Goal: Book appointment/travel/reservation: Book appointment/travel/reservation

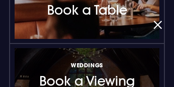
scroll to position [110, 0]
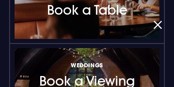
click at [159, 26] on button "button" at bounding box center [157, 25] width 12 height 16
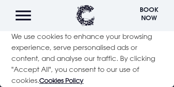
click at [159, 26] on button "button" at bounding box center [157, 25] width 12 height 16
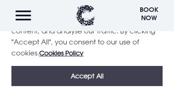
click at [84, 75] on button "Accept All" at bounding box center [86, 76] width 151 height 20
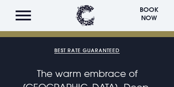
checkbox input "true"
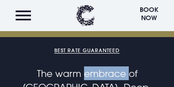
click at [149, 16] on button "Book Now" at bounding box center [149, 16] width 28 height 22
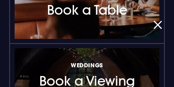
scroll to position [183, 0]
click at [81, 76] on h3 "Weddings Book a Viewing" at bounding box center [87, 74] width 96 height 29
